Goal: Communication & Community: Answer question/provide support

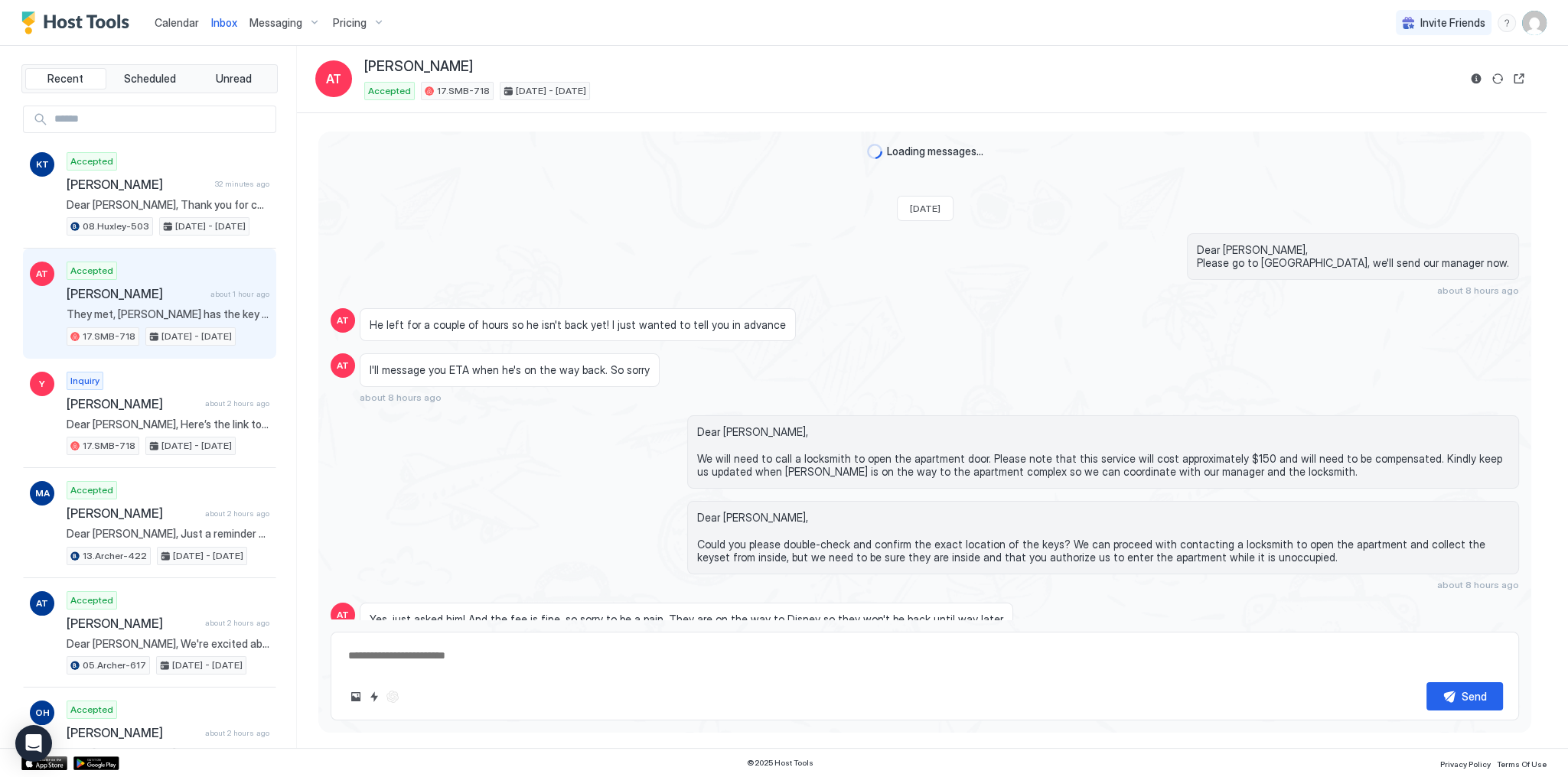
scroll to position [1003, 0]
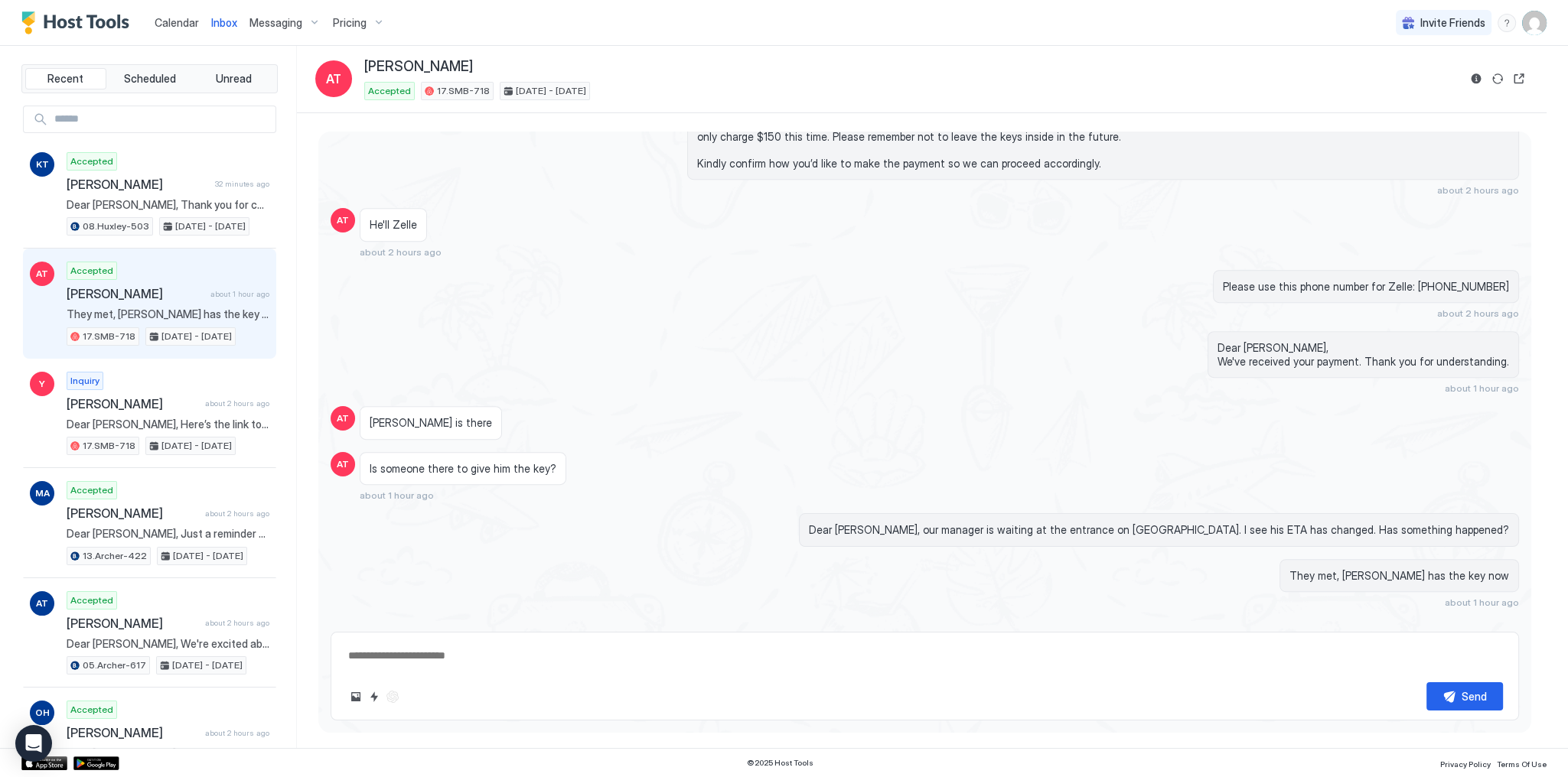
click at [727, 280] on div "Please use this phone number for Zelle: [PHONE_NUMBER] about 2 hours ago" at bounding box center [1103, 294] width 832 height 50
click at [1075, 523] on span "Dear [PERSON_NAME], our manager is waiting at the entrance on [GEOGRAPHIC_DATA]…" at bounding box center [1159, 529] width 701 height 13
drag, startPoint x: 1075, startPoint y: 511, endPoint x: 1479, endPoint y: 511, distance: 404.0
click at [1466, 523] on span "Dear [PERSON_NAME], our manager is waiting at the entrance on [GEOGRAPHIC_DATA]…" at bounding box center [1159, 529] width 701 height 13
click at [1484, 523] on span "Dear [PERSON_NAME], our manager is waiting at the entrance on [GEOGRAPHIC_DATA]…" at bounding box center [1159, 529] width 701 height 13
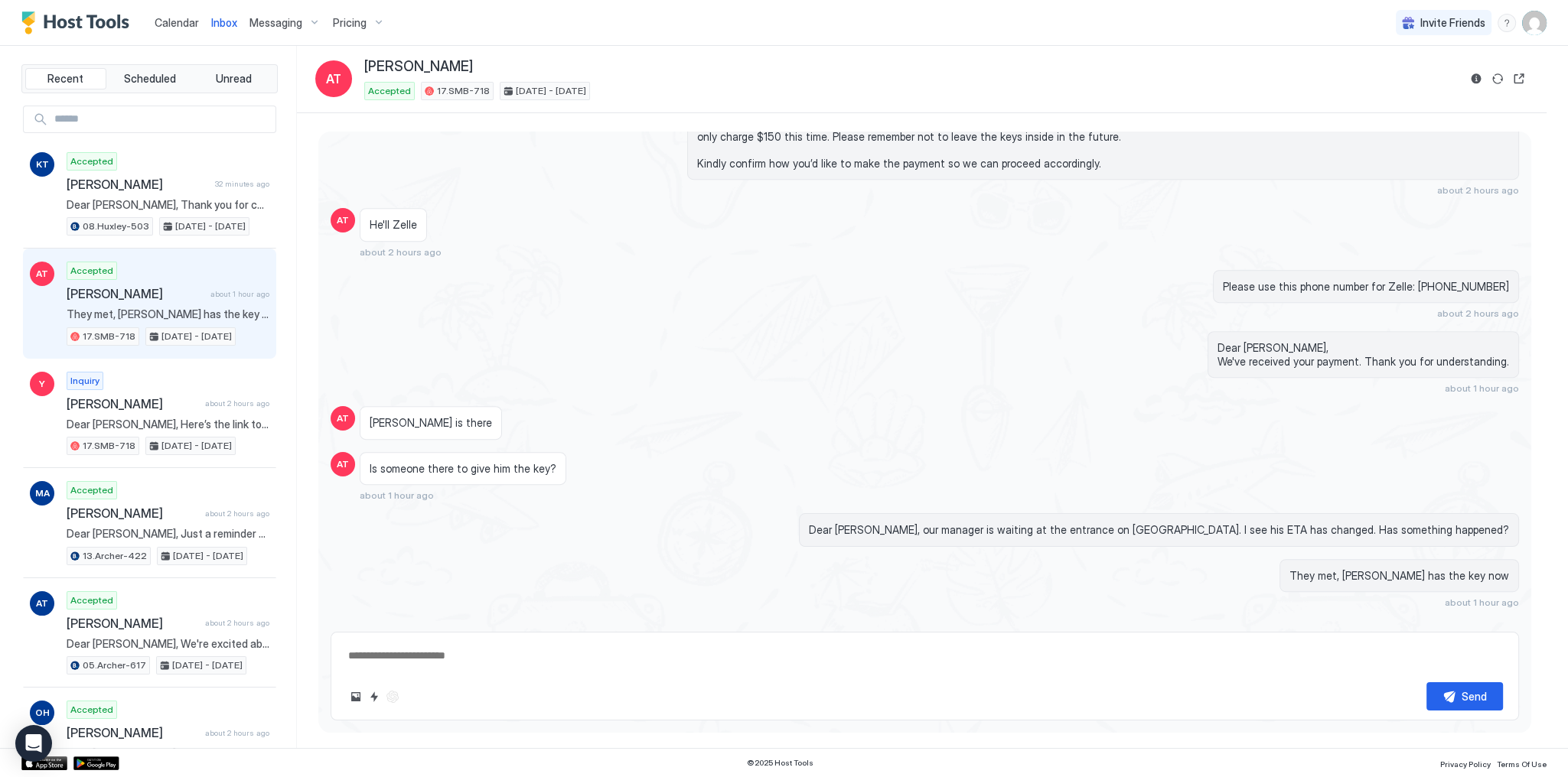
click at [1455, 559] on div "They met, [PERSON_NAME] has the key now" at bounding box center [1400, 576] width 240 height 34
click at [1429, 570] on span "They met, [PERSON_NAME] has the key now" at bounding box center [1399, 576] width 219 height 13
click at [185, 293] on span "[PERSON_NAME]" at bounding box center [135, 293] width 138 height 15
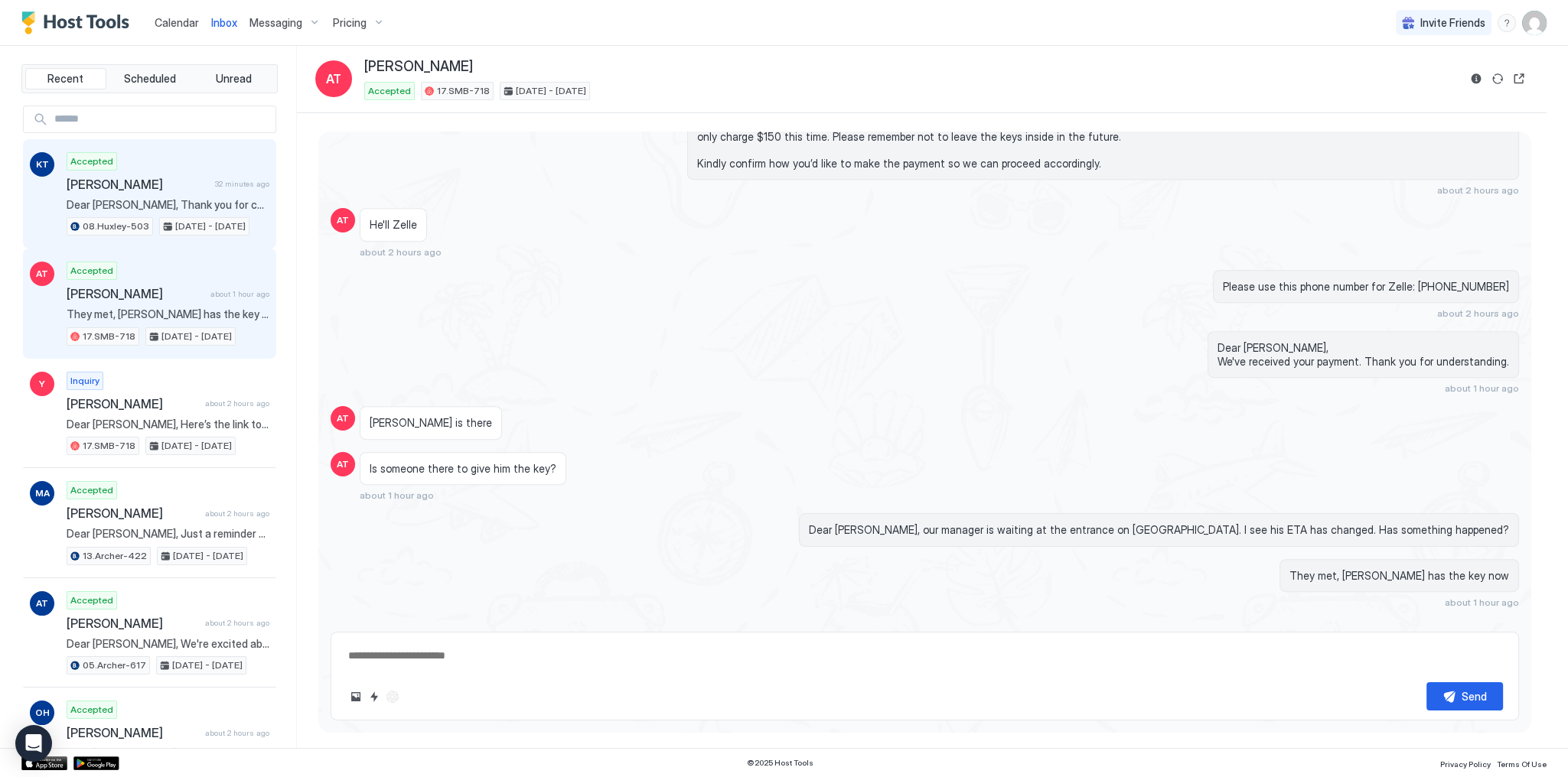
click at [224, 190] on div "[PERSON_NAME] 32 minutes ago" at bounding box center [167, 184] width 203 height 15
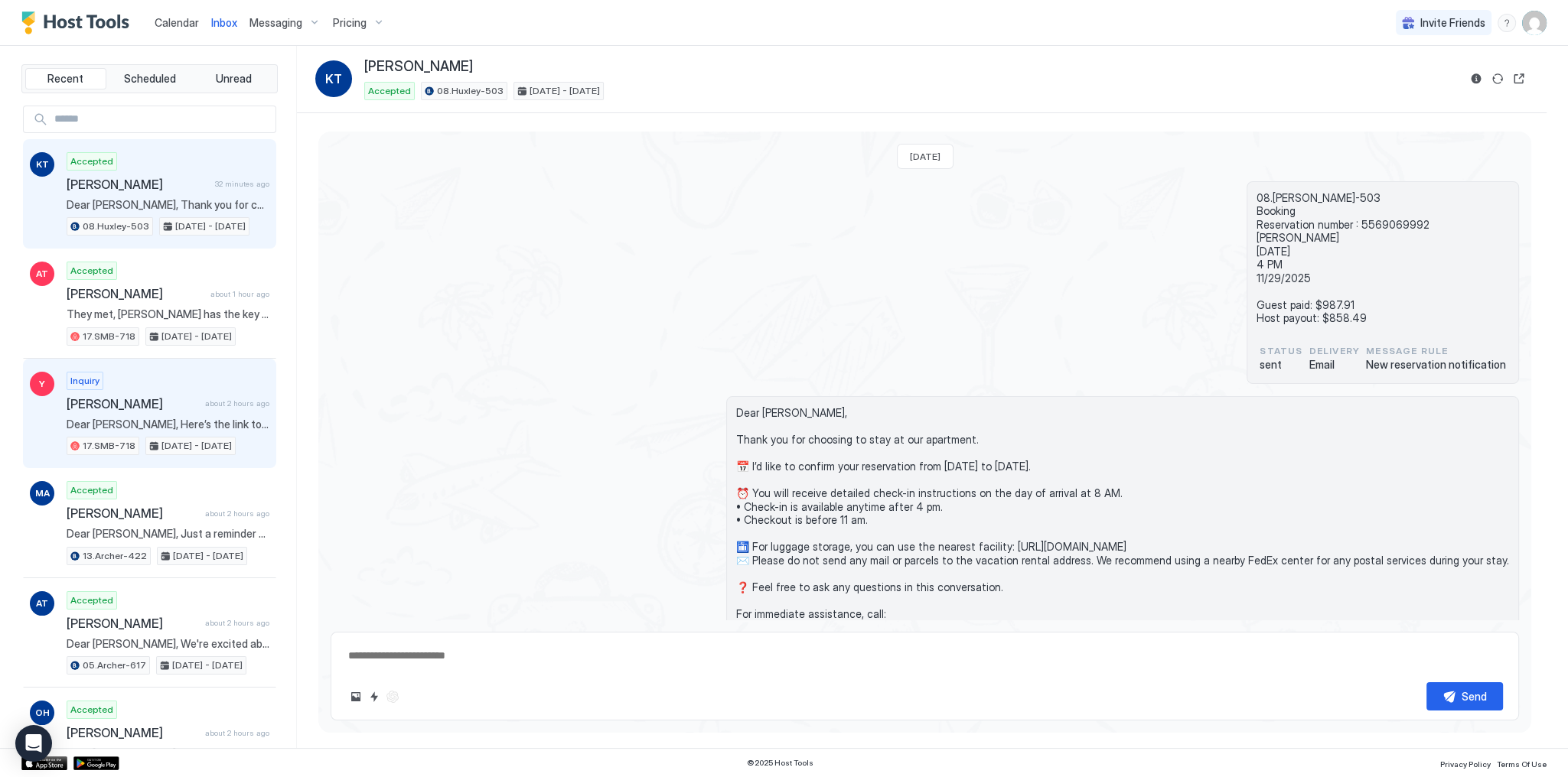
click at [140, 404] on span "[PERSON_NAME]" at bounding box center [133, 403] width 133 height 15
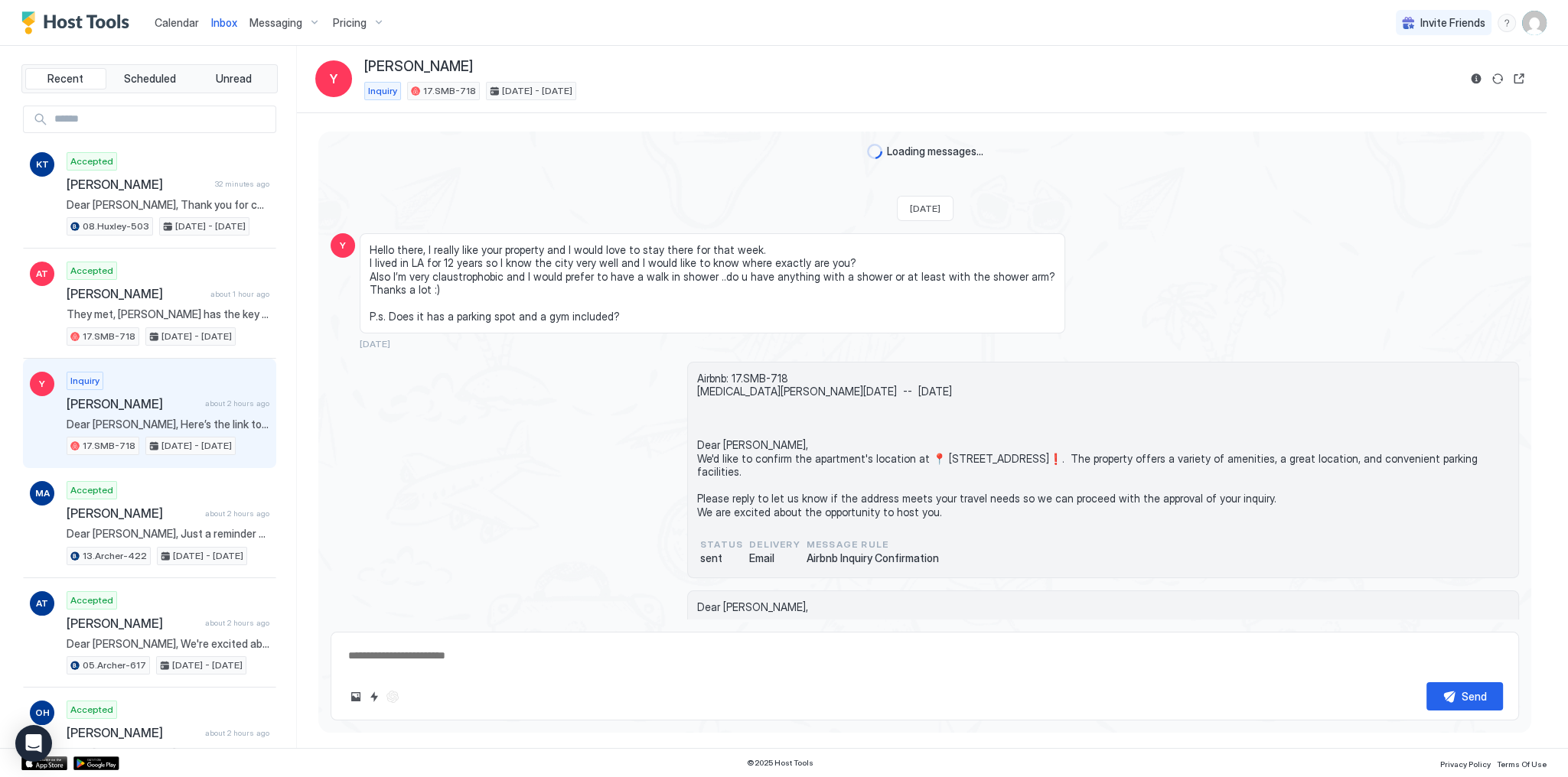
scroll to position [1440, 0]
type textarea "*"
